Goal: Register for event/course

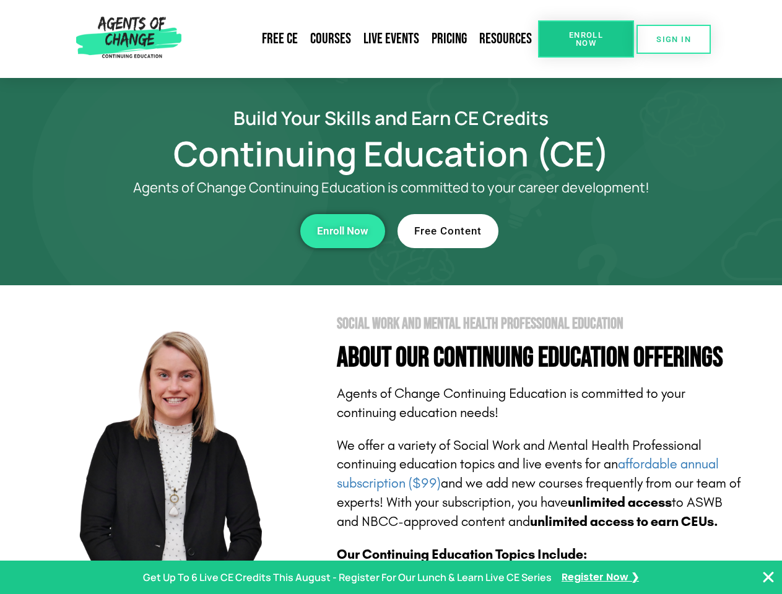
click at [391, 297] on section "Social Work and Mental Health Professional Education About Our Continuing Educa…" at bounding box center [391, 545] width 782 height 520
click at [586, 39] on span "Enroll Now" at bounding box center [586, 39] width 56 height 16
click at [674, 39] on span "SIGN IN" at bounding box center [673, 39] width 35 height 8
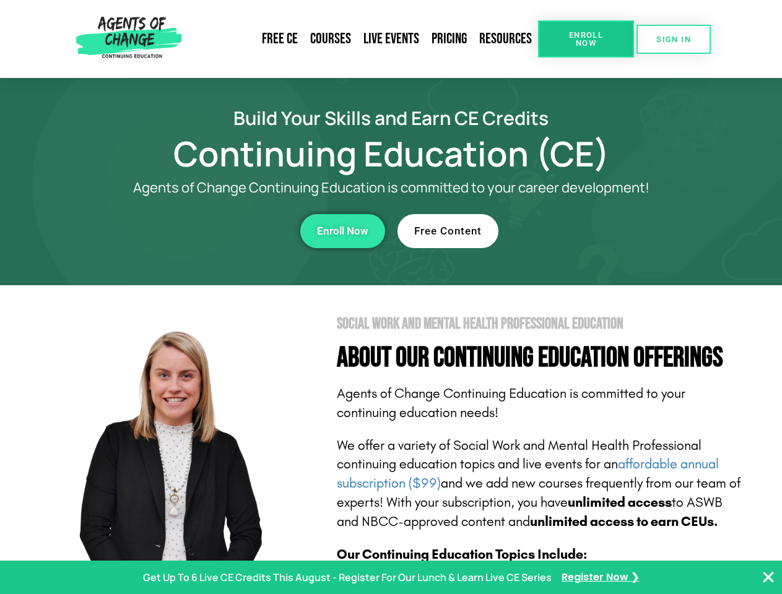
click at [215, 231] on div "Enroll Now" at bounding box center [215, 231] width 340 height 34
click at [342, 231] on span "Enroll Now" at bounding box center [342, 231] width 51 height 11
click at [568, 231] on div "Free Content" at bounding box center [567, 231] width 340 height 34
